Goal: Task Accomplishment & Management: Complete application form

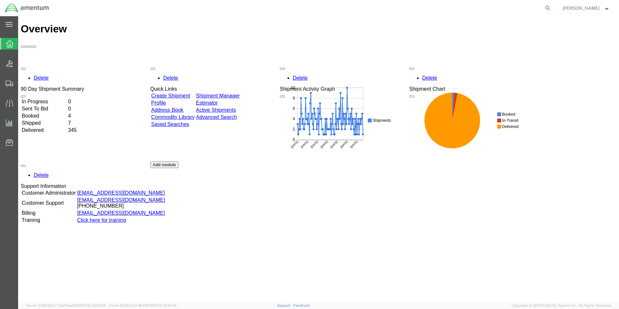
click at [190, 93] on link "Create Shipment" at bounding box center [170, 96] width 39 height 6
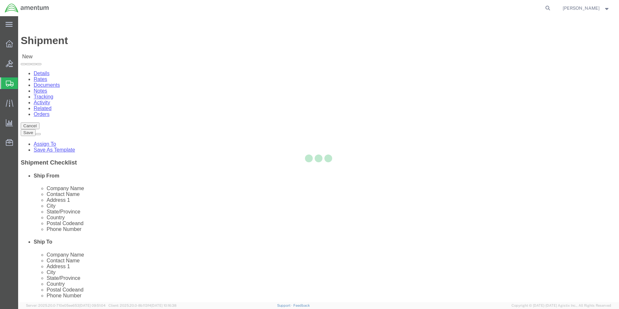
select select
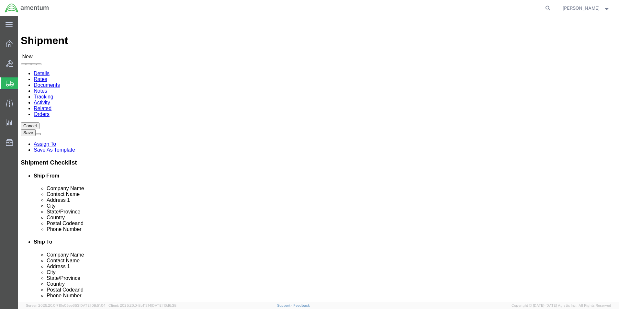
select select "MYPROFILE"
type input "Amentum Services, Inc."
type input "[PERSON_NAME]"
type input "[STREET_ADDRESS][PERSON_NAME]"
type input "[PERSON_NAME][GEOGRAPHIC_DATA]"
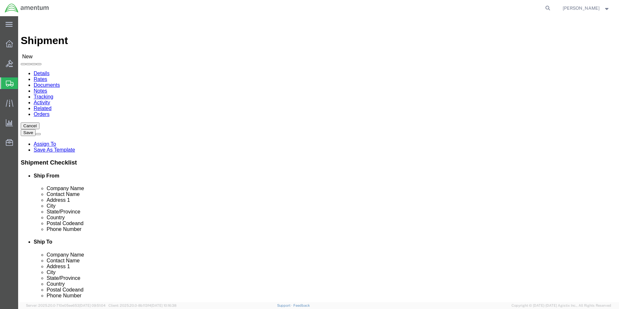
type input "Uvalde"
type input "78801"
type input "[PHONE_NUMBER]"
type input "[PERSON_NAME][EMAIL_ADDRESS][PERSON_NAME][DOMAIN_NAME]"
checkbox input "true"
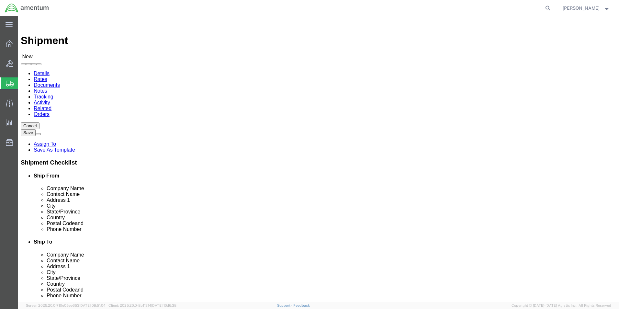
select select "[GEOGRAPHIC_DATA]"
click input "text"
type input "RIDD"
click p "- Amentum Services, Inc. - (SRC SUPPLY...[PERSON_NAME]) [STREET_ADDRESS]"
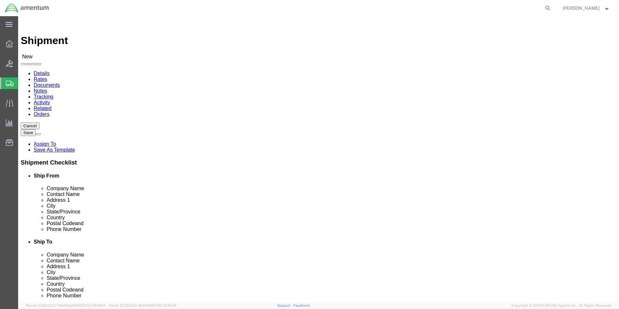
select select
type input "Amentum Services, Inc."
type input "SRC SUPPLY...[PERSON_NAME]"
type input "4640 SUBCHASER CT."
type input "BUILDING 200"
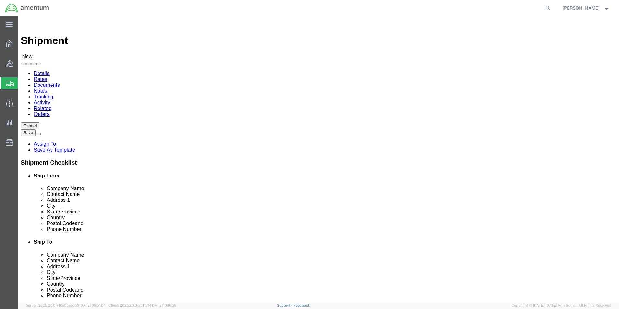
type input "[GEOGRAPHIC_DATA]"
type input "32244"
type input "[PHONE_NUMBER]"
type input "[PERSON_NAME][EMAIL_ADDRESS][PERSON_NAME][DOMAIN_NAME]"
checkbox input "true"
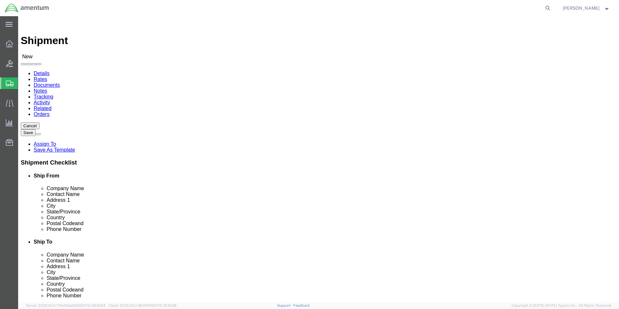
select select "FL"
type input "SRC SUPPLY...[PERSON_NAME]"
click div "Please fix the following errors Ship From Location Location My Profile Location…"
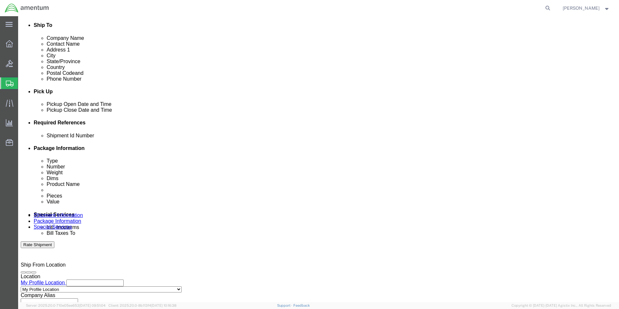
scroll to position [227, 0]
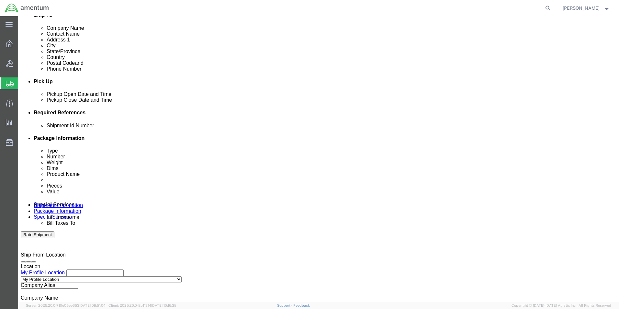
click input "text"
type input "RECERT"
click div "Shipment Id Number RECERT Select Account Type Activity ID Airline Appointment N…"
click button "Add reference"
click select "Select Account Type Activity ID Airline Appointment Number ASN Batch Request # …"
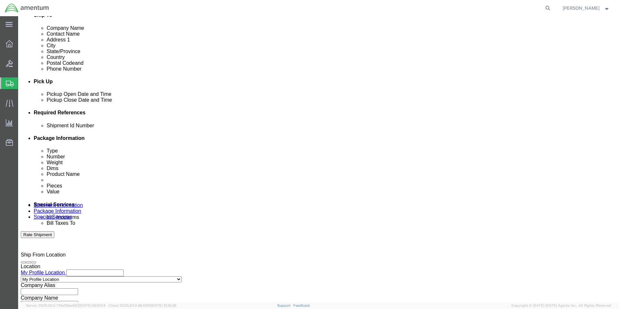
select select "CUSTREF"
click select "Select Account Type Activity ID Airline Appointment Number ASN Batch Request # …"
click input "text"
type input "612-007336/7337"
click div "Shipment Id Number RECERT Select Account Type Activity ID Airline Appointment N…"
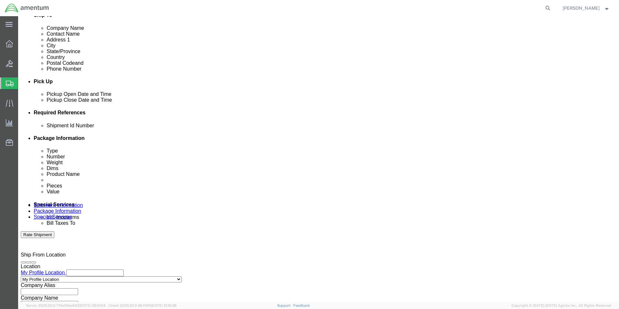
click button "Add reference"
click select "Select Account Type Activity ID Airline Appointment Number ASN Batch Request # …"
select select "DEPT"
click select "Select Account Type Activity ID Airline Appointment Number ASN Batch Request # …"
click input "text"
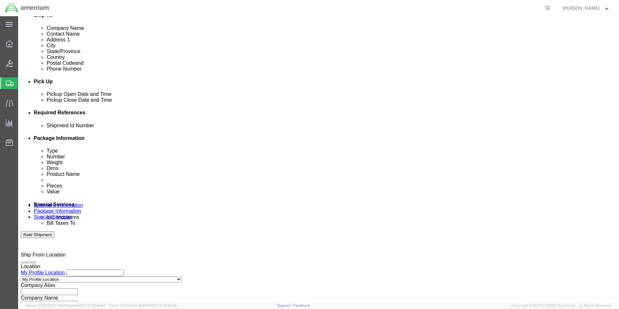
type input "CBP"
drag, startPoint x: 410, startPoint y: 182, endPoint x: 421, endPoint y: 170, distance: 16.5
click div "Shipment Id Number RECERT Select Account Type Activity ID Airline Appointment N…"
click button "Add reference"
click select "Select Account Type Activity ID Airline Appointment Number ASN Batch Request # …"
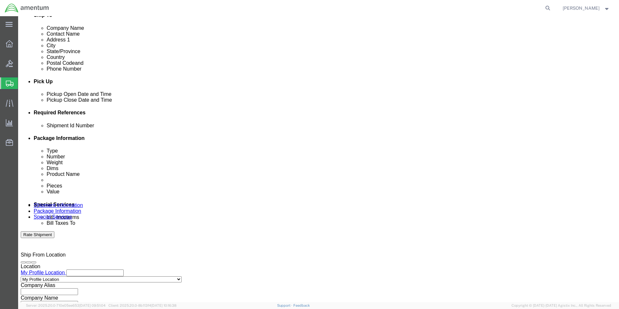
select select "PROJNUM"
click select "Select Account Type Activity ID Airline Appointment Number ASN Batch Request # …"
click input "text"
type input "6118.04.03.2219.000.UVA.0000"
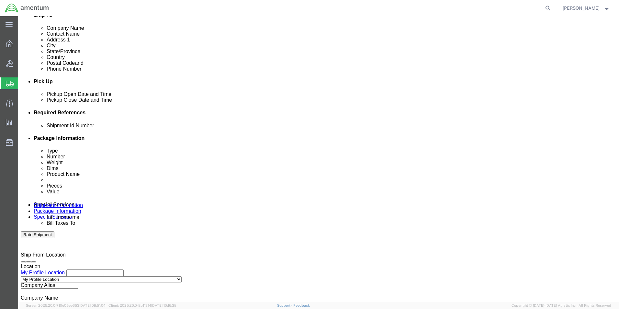
click div "Shipment Id Number RECERT Select Account Type Activity ID Airline Appointment N…"
click button "Add reference"
click select "Select Account Type Activity ID Airline Appointment Number ASN Batch Request # …"
select select "INVOICE"
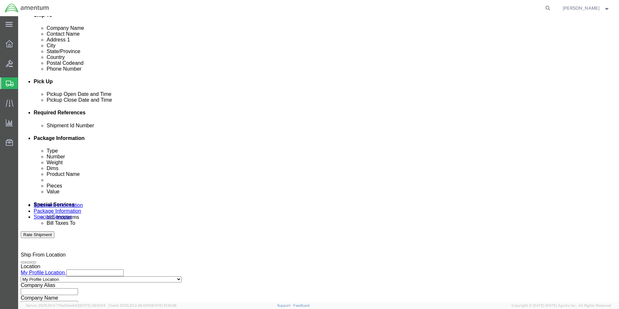
click select "Select Account Type Activity ID Airline Appointment Number ASN Batch Request # …"
click input "text"
type input "SN4793/10707"
click div "Shipment Id Number RECERT Select Account Type Activity ID Airline Appointment N…"
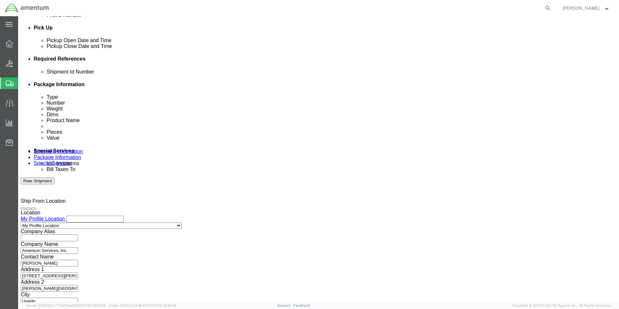
scroll to position [282, 0]
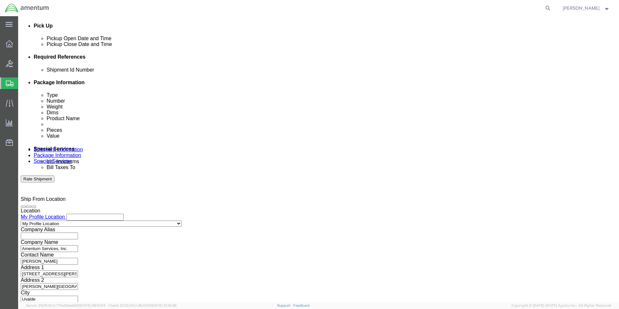
click button "Continue"
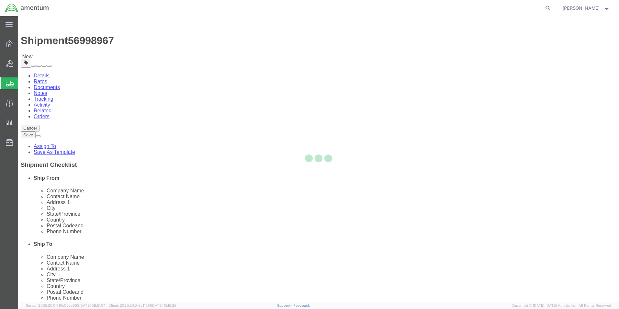
select select "CBOX"
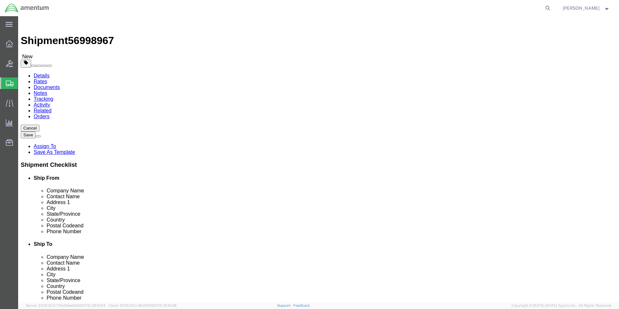
click input "text"
type input "20.00"
type input "10.00"
type input "8.00"
click input "0.00"
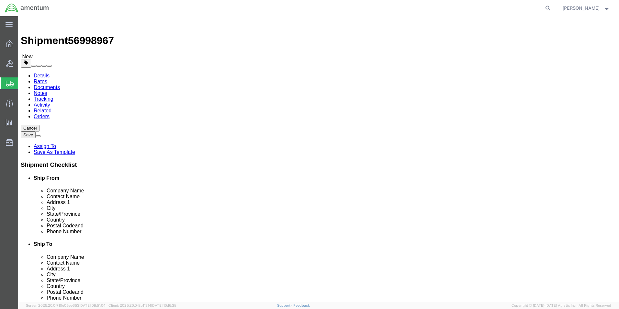
type input "0"
type input "6.3"
click ul
click span
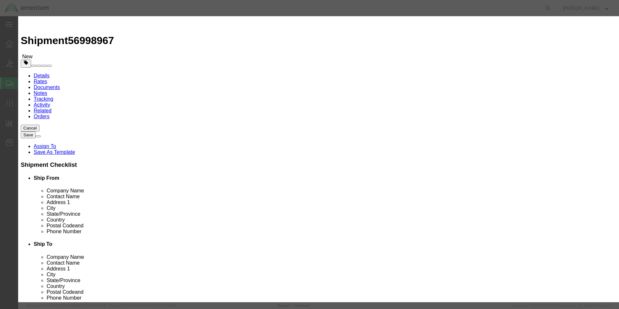
click input "text"
type input "MISC. PARTS"
type input "400.00"
click input "0"
type input "2.0"
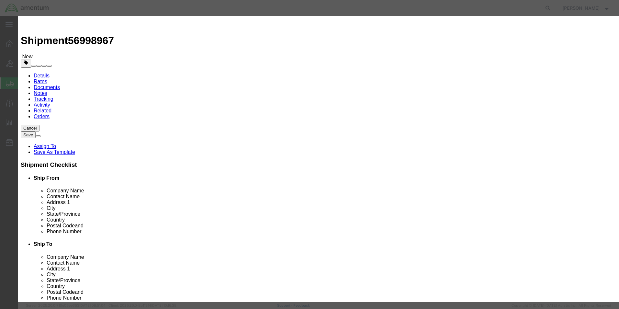
click div "Commodity library"
click input "800"
type input "800.00"
click div "Commodity library"
click button "Save & Close"
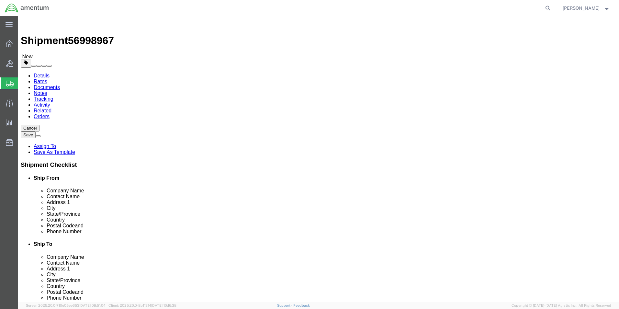
click button "Rate Shipment"
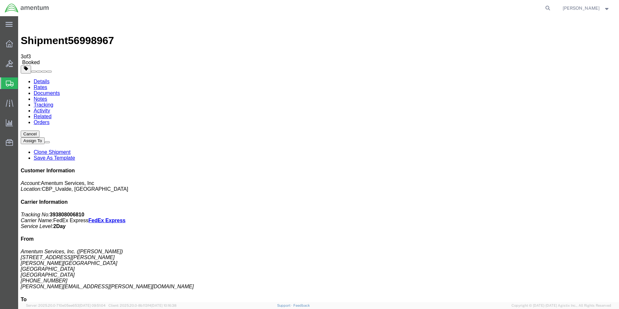
drag, startPoint x: 289, startPoint y: 129, endPoint x: 271, endPoint y: 114, distance: 23.5
click at [0, 0] on span "Shipment Manager" at bounding box center [0, 0] width 0 height 0
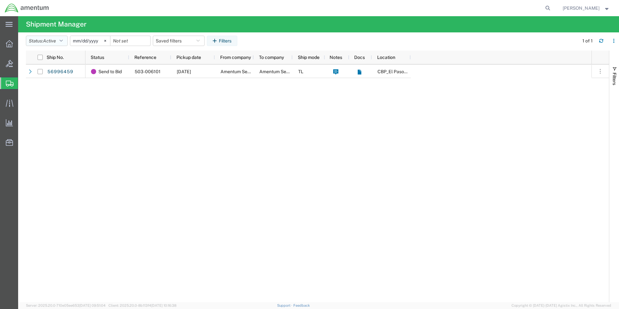
click at [63, 40] on icon "button" at bounding box center [61, 41] width 3 height 5
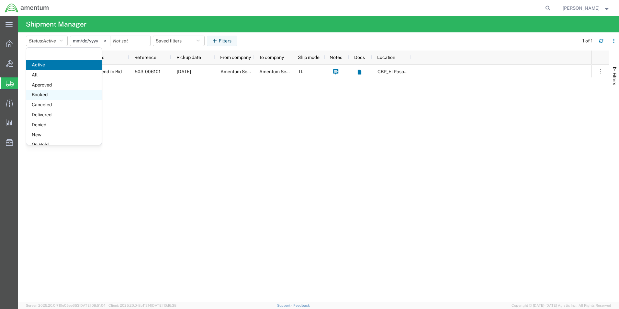
click at [38, 92] on span "Booked" at bounding box center [63, 95] width 75 height 10
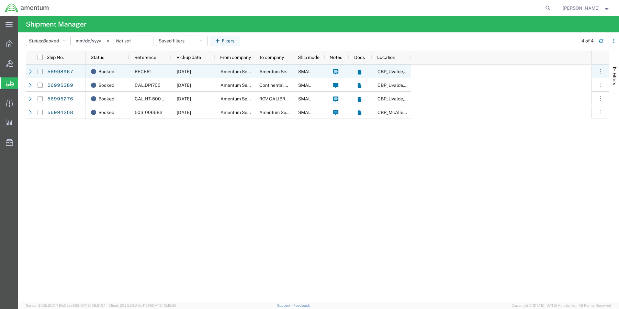
click at [41, 72] on input "Press Space to toggle row selection (unchecked)" at bounding box center [40, 71] width 5 height 5
checkbox input "true"
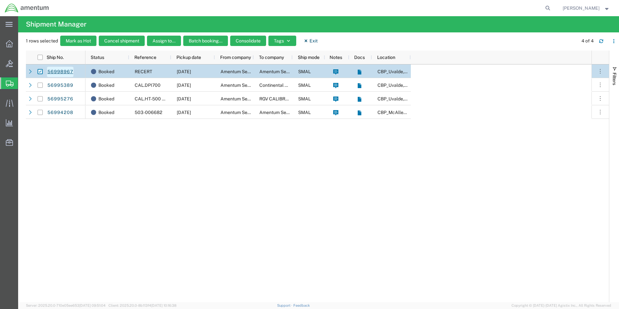
click at [58, 71] on link "56998967" at bounding box center [60, 72] width 27 height 10
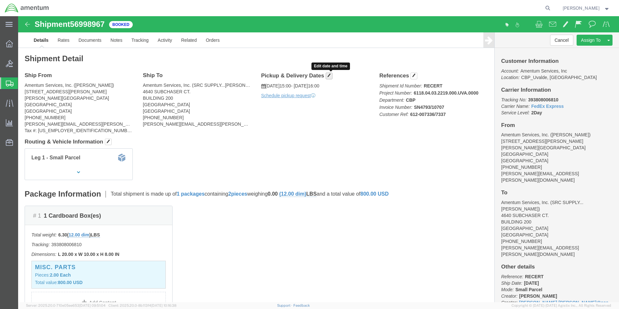
click span "button"
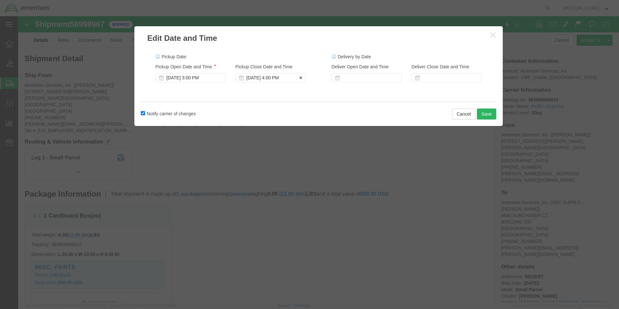
click div "[DATE] 4:00 PM"
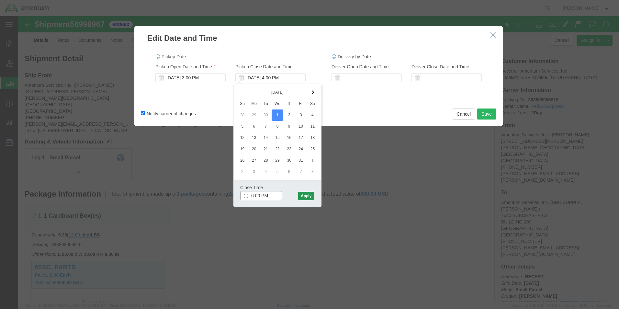
type input "6:00 PM"
click button "Apply"
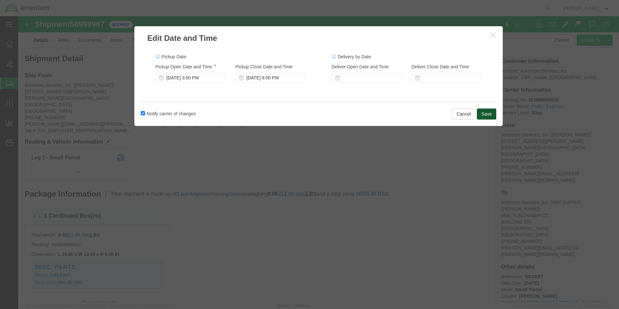
click button "Save"
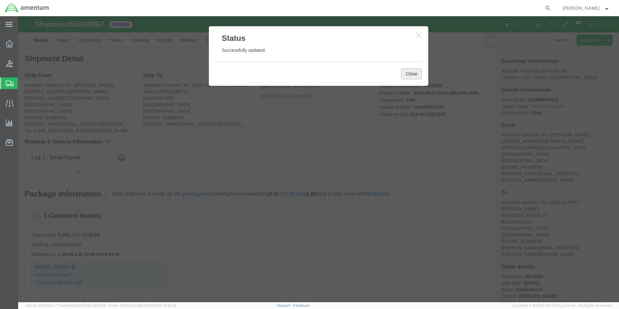
click button "Close"
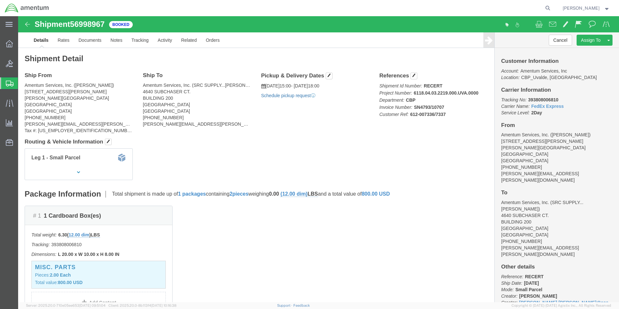
click link "Schedule pickup request"
click at [605, 8] on strong "button" at bounding box center [607, 8] width 6 height 2
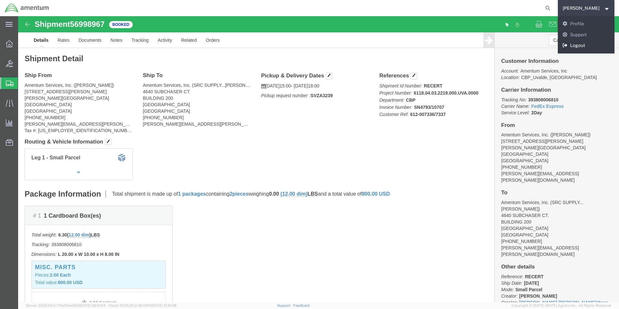
click at [579, 44] on link "Logout" at bounding box center [586, 45] width 57 height 11
